Goal: Task Accomplishment & Management: Complete application form

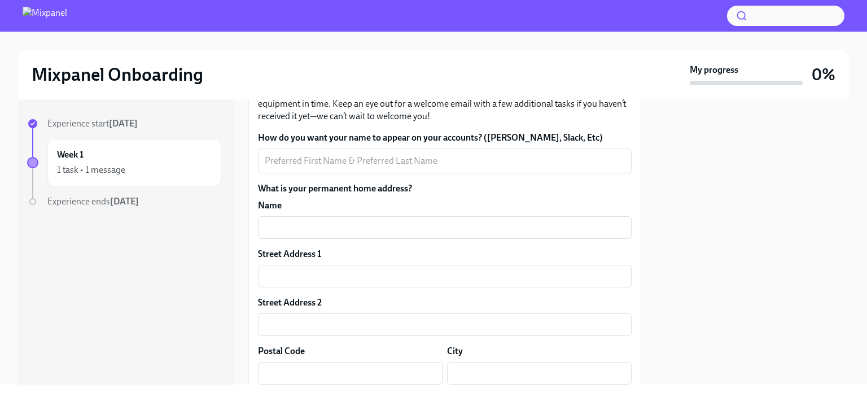
scroll to position [108, 0]
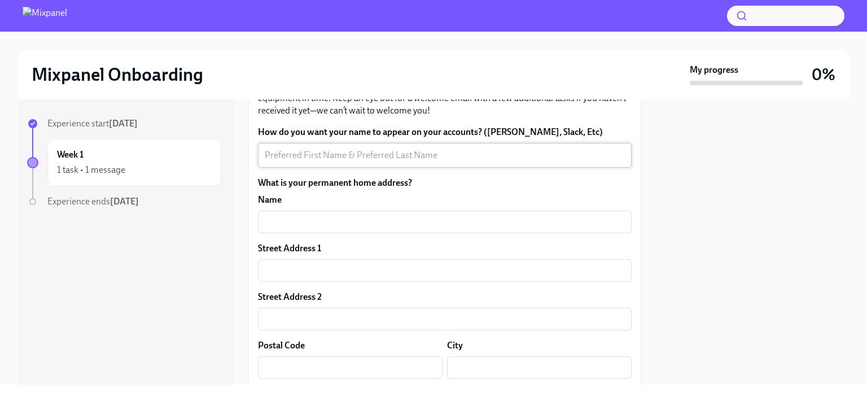
click at [429, 157] on textarea "How do you want your name to appear on your accounts? ([PERSON_NAME], Slack, Et…" at bounding box center [445, 156] width 360 height 14
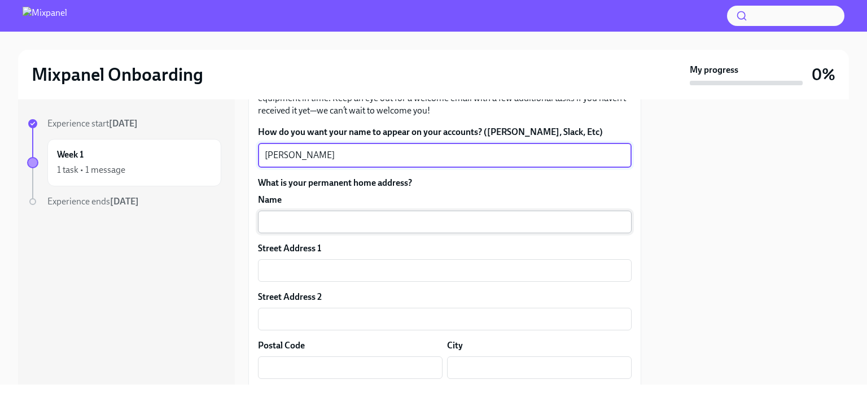
type textarea "[PERSON_NAME]"
click at [348, 230] on input "text" at bounding box center [445, 222] width 374 height 23
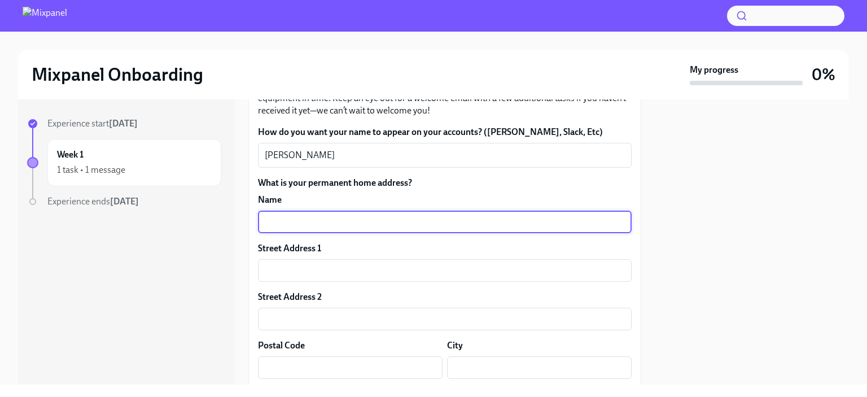
type input "[PERSON_NAME]"
type input "[STREET_ADDRESS]"
type input "98075"
type input "Sammamish"
type input "WA"
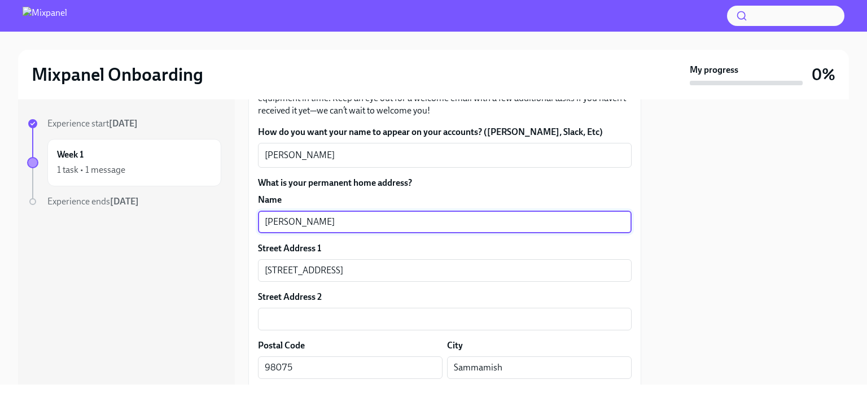
type input "US"
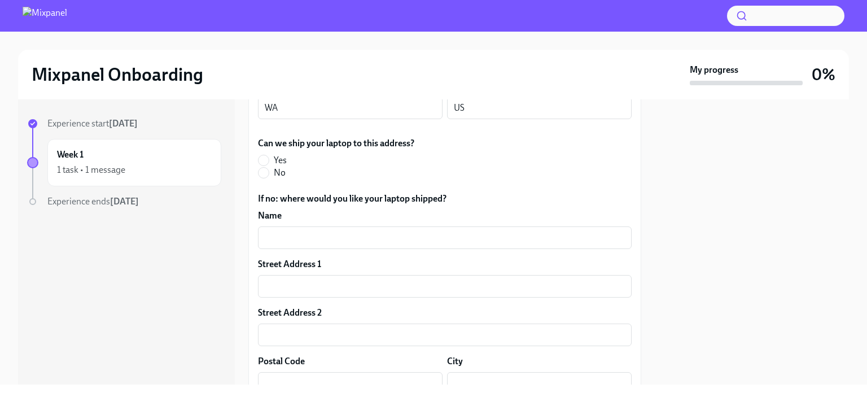
scroll to position [432, 0]
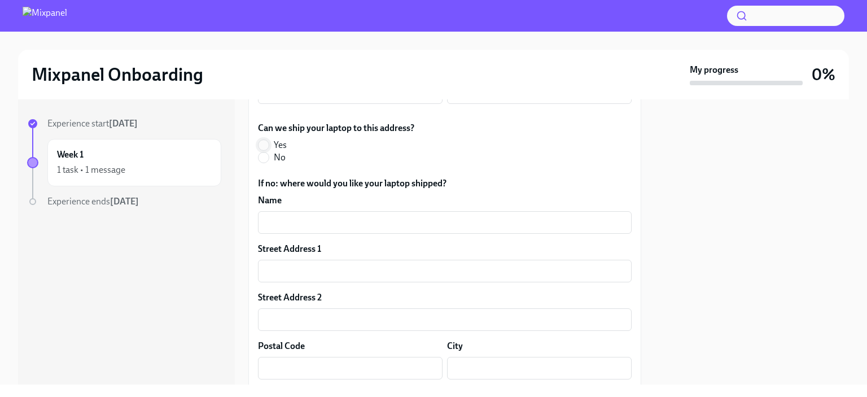
click at [267, 142] on input "Yes" at bounding box center [264, 145] width 10 height 10
radio input "true"
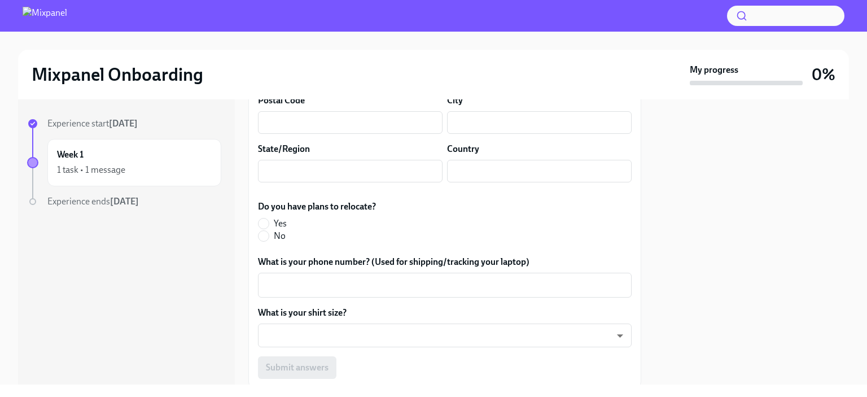
scroll to position [688, 0]
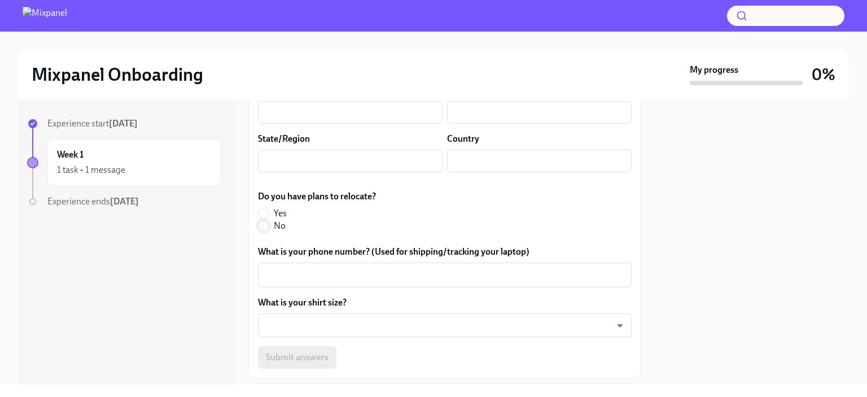
click at [264, 228] on input "No" at bounding box center [264, 226] width 10 height 10
radio input "true"
click at [395, 270] on textarea "What is your phone number? (Used for shipping/tracking your laptop)" at bounding box center [445, 275] width 360 height 14
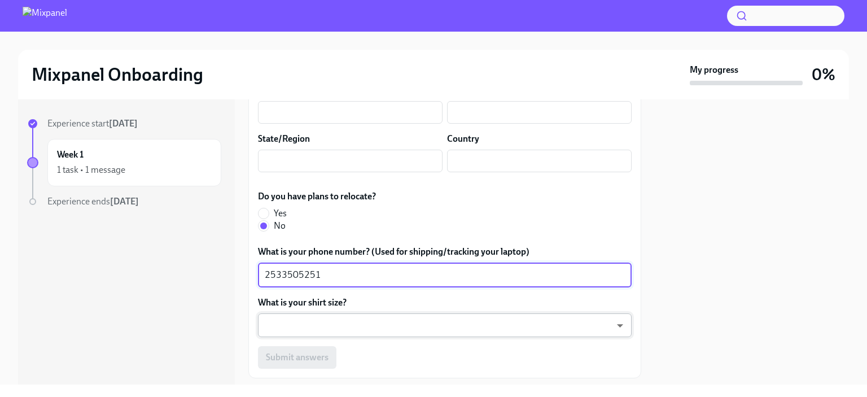
type textarea "2533505251"
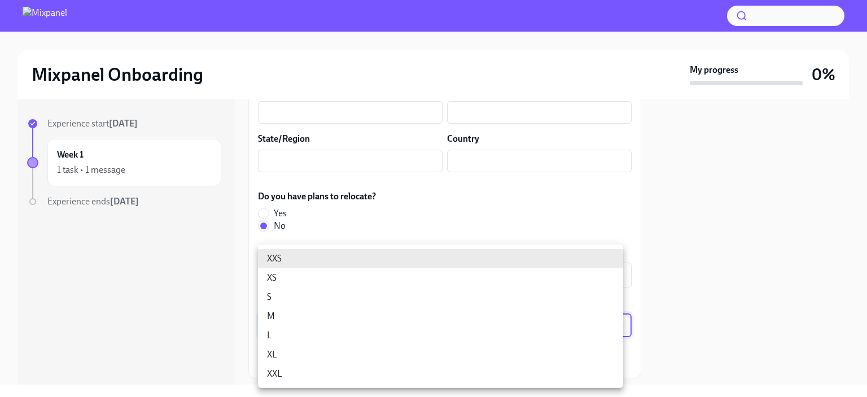
click at [368, 320] on body "Mixpanel Onboarding My progress 0% Experience start [DATE] Week 1 1 task • 1 me…" at bounding box center [433, 198] width 867 height 397
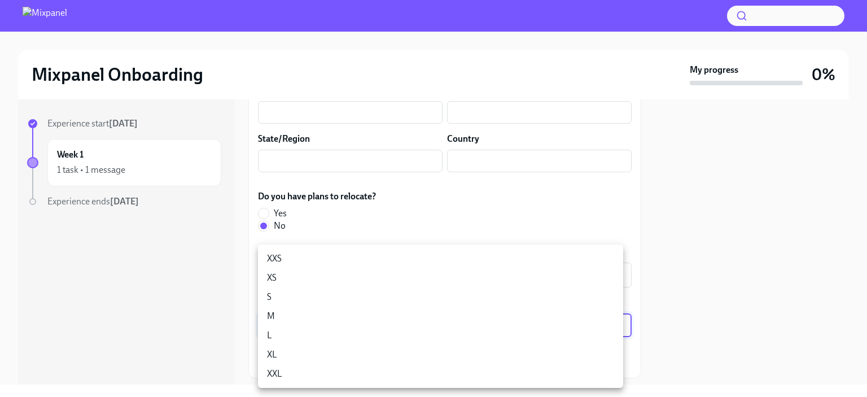
click at [354, 317] on li "M" at bounding box center [440, 316] width 365 height 19
type input "18gyGN_Um"
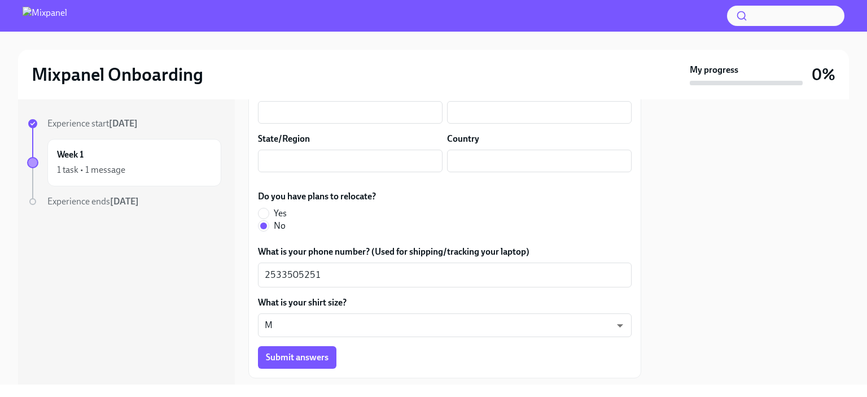
click at [641, 300] on div "Experience start [DATE] Week 1 1 task • 1 message Experience ends [DATE] Person…" at bounding box center [433, 241] width 831 height 285
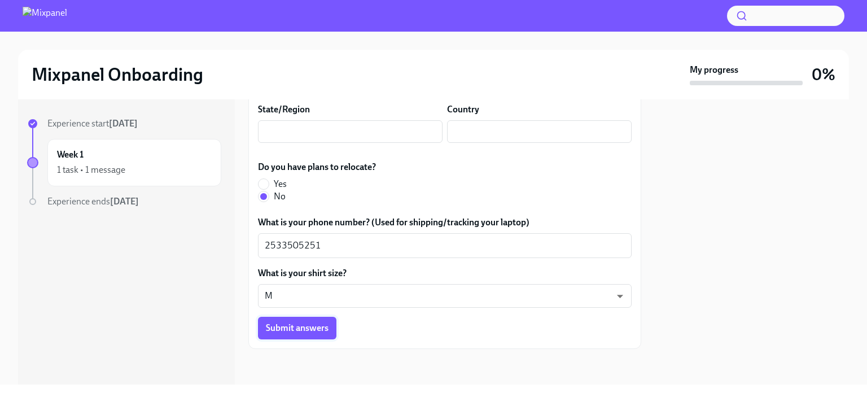
click at [309, 327] on span "Submit answers" at bounding box center [297, 327] width 63 height 11
